Goal: Check status

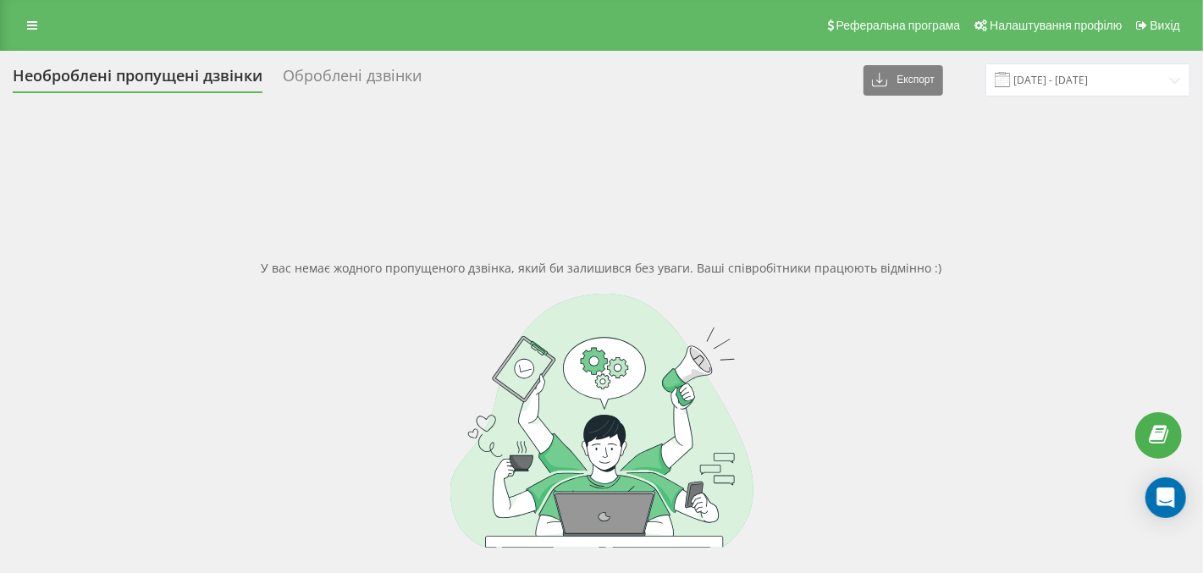
click at [738, 263] on div "У вас немає жодного пропущеного дзвінка, який би залишився без уваги. Ваші спів…" at bounding box center [602, 403] width 1178 height 573
